Goal: Complete application form

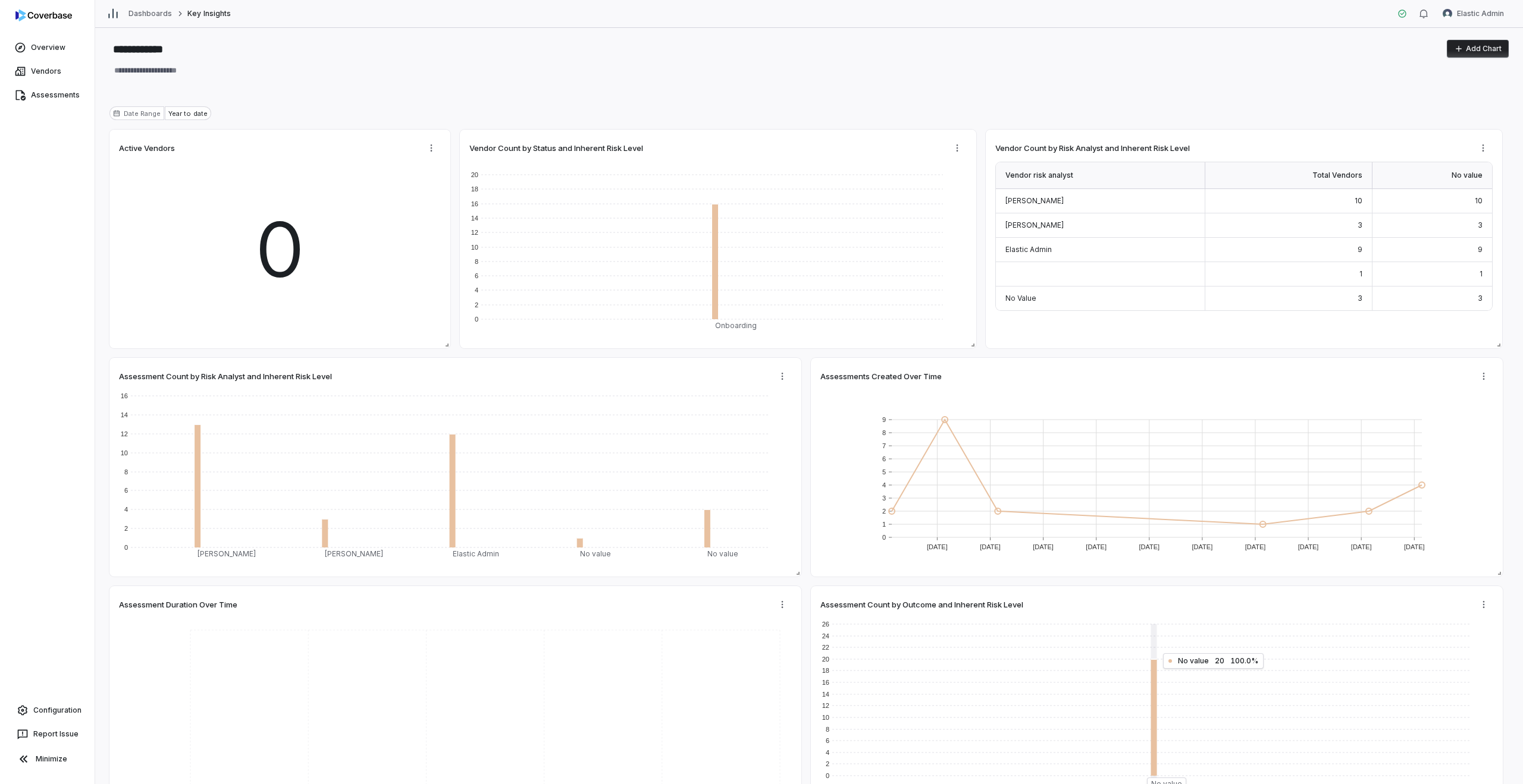
type textarea "*"
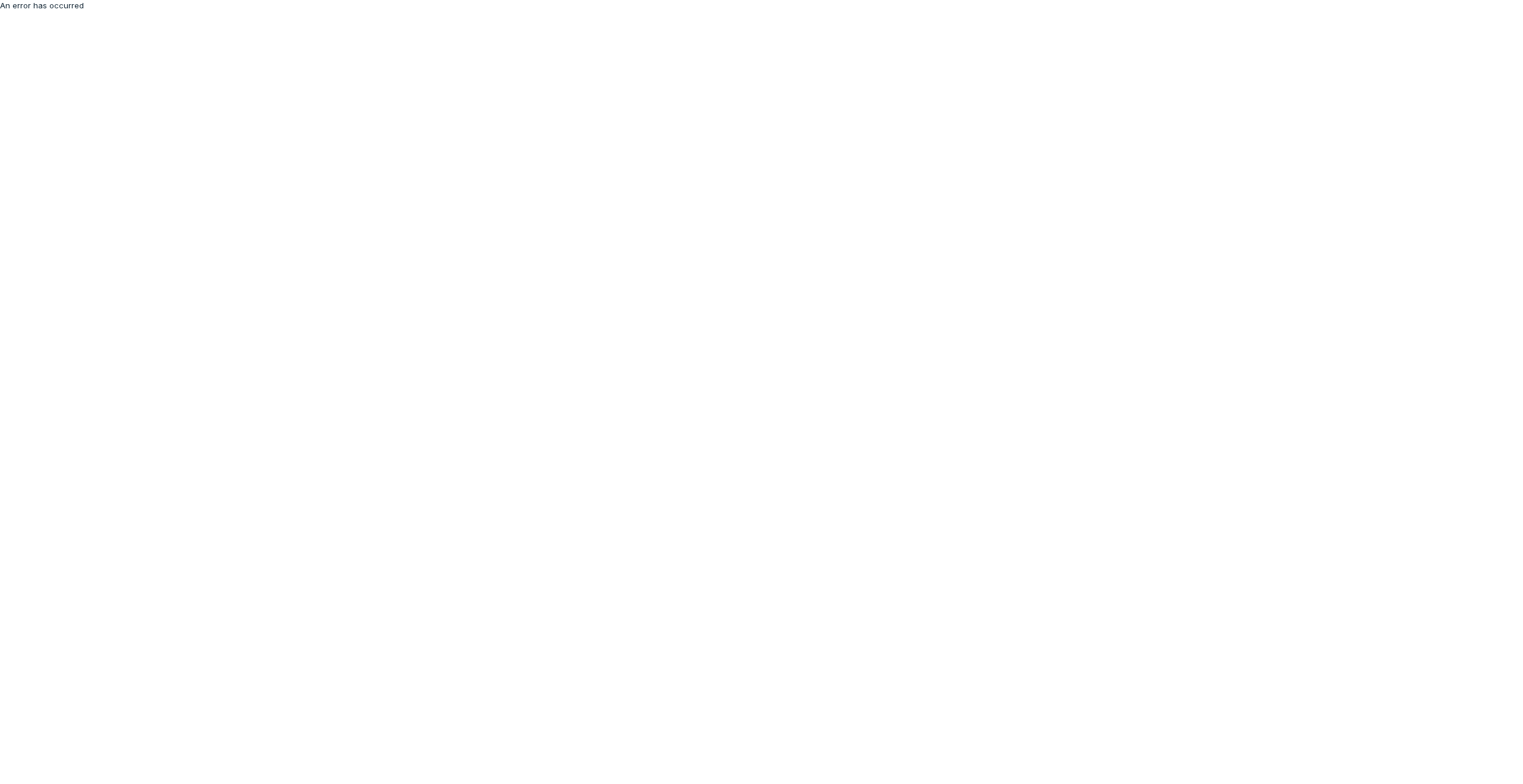
click at [550, 12] on html "An error has occurred" at bounding box center [762, 6] width 1523 height 12
